Goal: Book appointment/travel/reservation

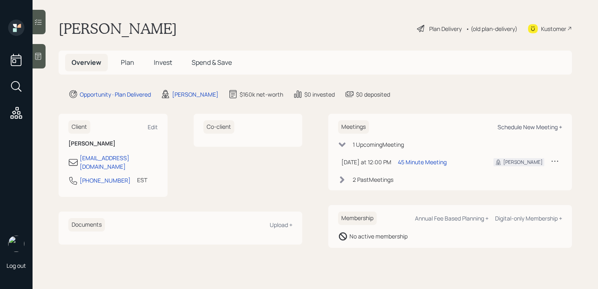
click at [530, 127] on div "Schedule New Meeting +" at bounding box center [530, 127] width 65 height 8
select select "8b79112e-3cfb-44f9-89e7-15267fe946c1"
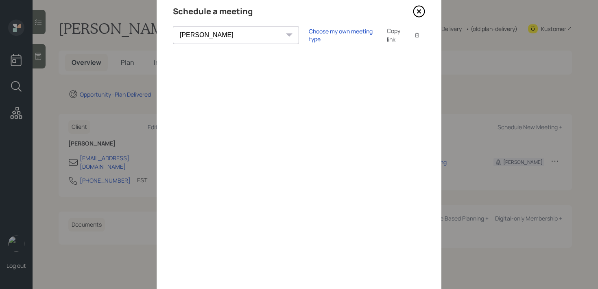
scroll to position [33, 0]
